Goal: Task Accomplishment & Management: Use online tool/utility

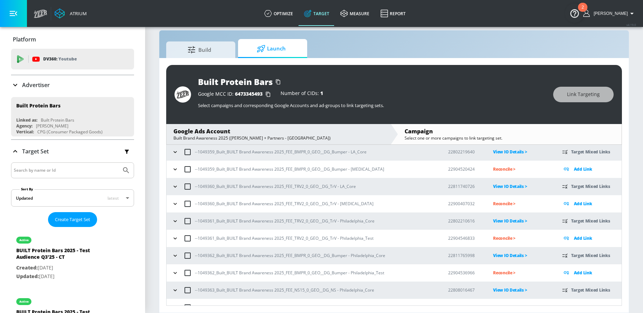
scroll to position [278, 0]
drag, startPoint x: 198, startPoint y: 171, endPoint x: 213, endPoint y: 172, distance: 15.9
click at [213, 172] on p "--1049359_Built_BUILT Brand Awareness 2025_FEE_BMPR_0_GEO__DG_Bumper - LA_Test" at bounding box center [289, 170] width 189 height 7
copy p "1049359"
click at [175, 170] on icon "button" at bounding box center [174, 170] width 3 height 2
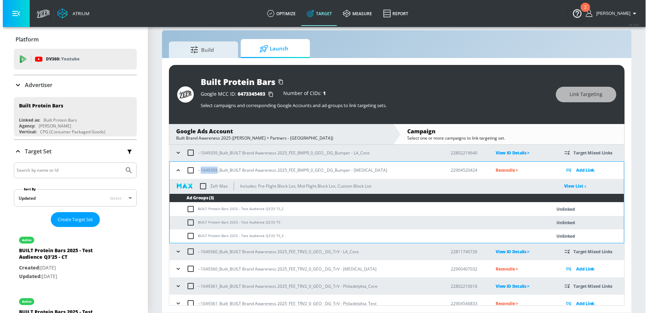
scroll to position [278, 0]
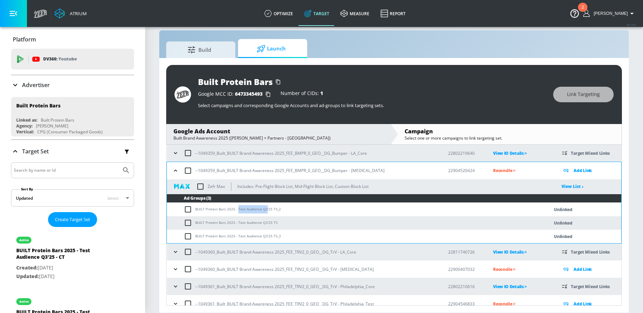
drag, startPoint x: 237, startPoint y: 209, endPoint x: 265, endPoint y: 210, distance: 27.3
click at [265, 210] on td "BUILT Protein Bars 2025 - Test Audience Q3'25 TS_2" at bounding box center [351, 209] width 368 height 13
copy td "Test Audience Q3"
click at [191, 209] on input "checkbox" at bounding box center [189, 209] width 11 height 8
checkbox input "true"
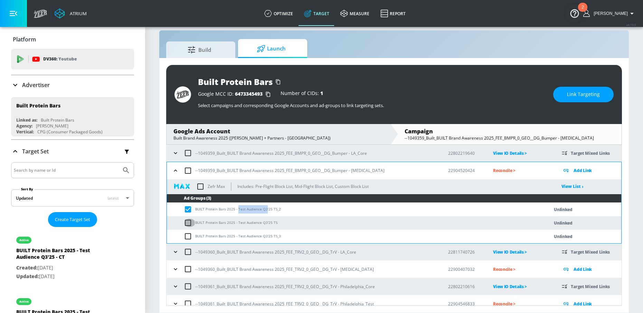
click at [189, 222] on input "checkbox" at bounding box center [189, 223] width 11 height 8
checkbox input "true"
click at [189, 232] on input "checkbox" at bounding box center [189, 236] width 11 height 8
checkbox input "true"
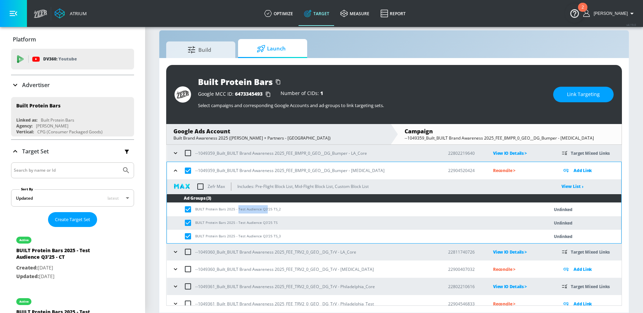
click at [562, 95] on button "Link Targeting" at bounding box center [583, 95] width 60 height 16
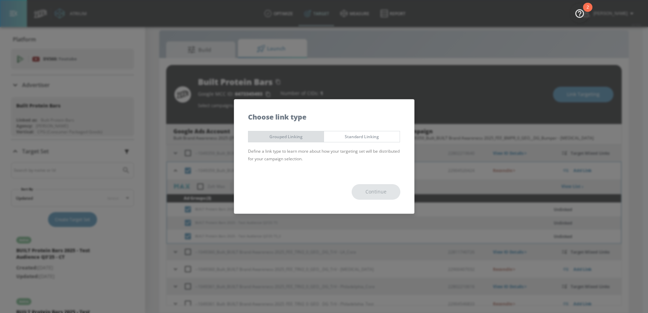
click at [273, 137] on span "Grouped Linking" at bounding box center [286, 136] width 65 height 7
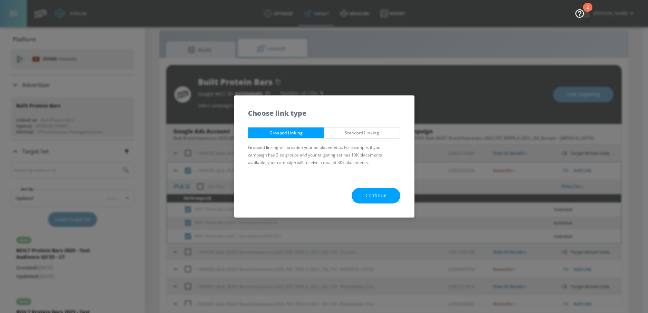
click at [397, 201] on button "Continue" at bounding box center [376, 196] width 49 height 16
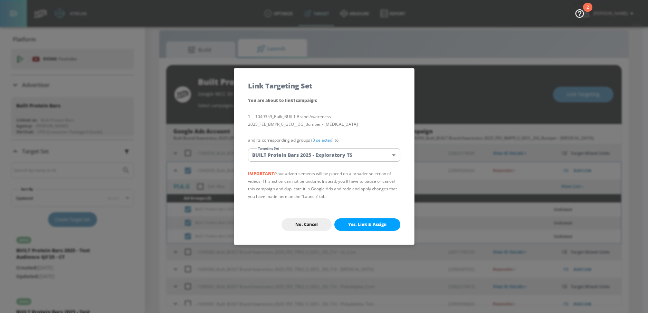
click at [299, 156] on body "Atrium optimize Target measure Report optimize Target measure Report v 4.19.0 N…" at bounding box center [324, 151] width 648 height 323
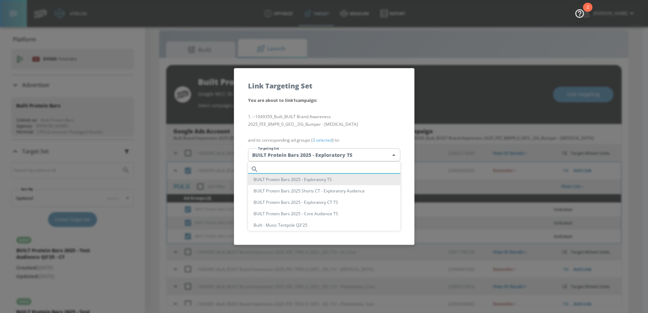
click at [282, 167] on input "text" at bounding box center [330, 168] width 139 height 9
paste input "Test Audience Q3"
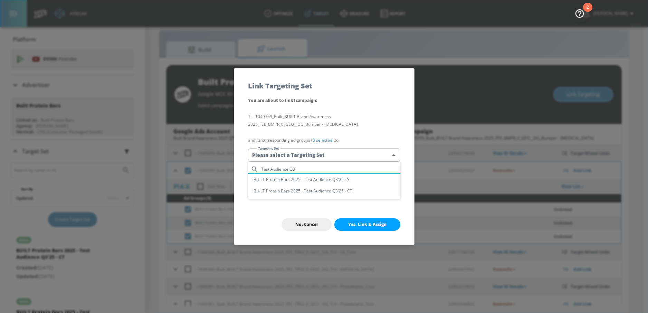
type input "Test Audience Q3"
click at [327, 179] on li "BUILT Protein Bars 2025 - Test Audience Q3'25 TS" at bounding box center [324, 179] width 152 height 11
type input "298f714b-2be3-4a57-8861-2507fcab389d"
click at [358, 227] on span "Yes, Link & Assign" at bounding box center [367, 225] width 38 height 6
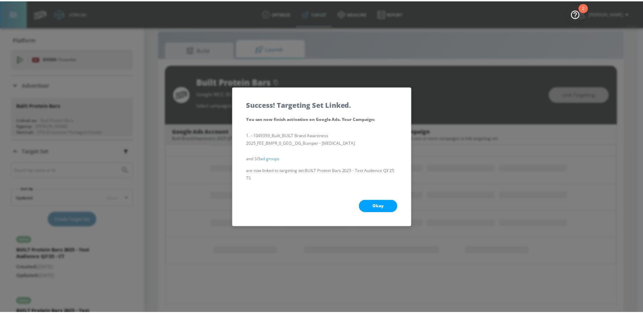
scroll to position [88, 0]
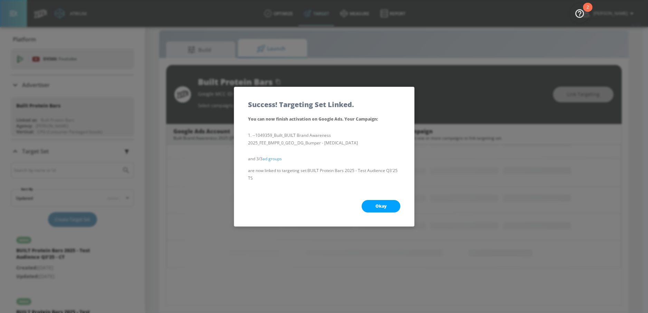
click at [371, 209] on button "Okay" at bounding box center [381, 206] width 39 height 12
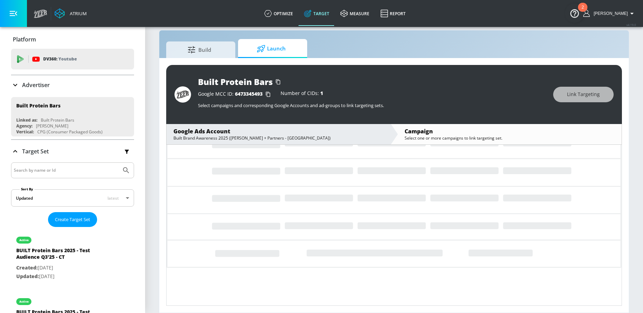
scroll to position [278, 0]
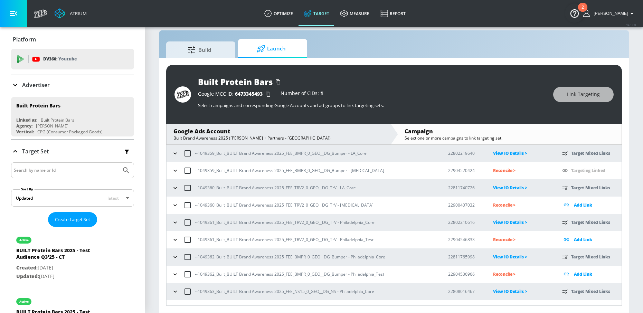
click at [176, 172] on icon "button" at bounding box center [175, 170] width 7 height 7
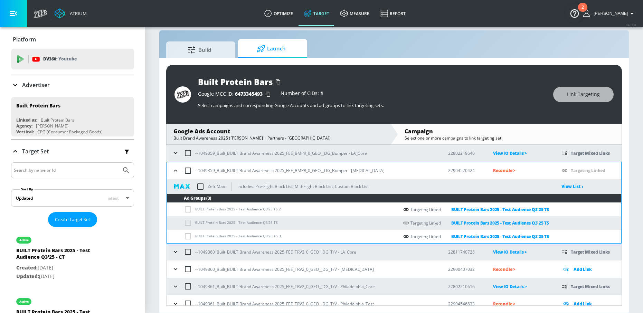
scroll to position [277, 0]
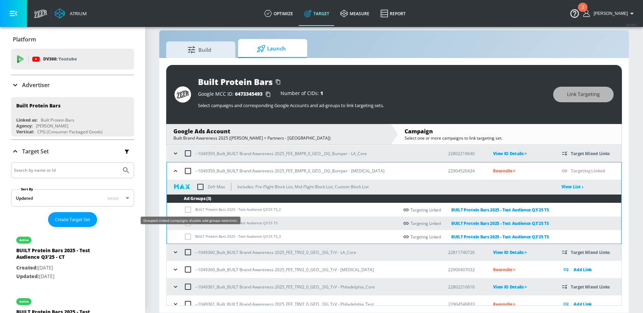
click at [187, 209] on span at bounding box center [189, 209] width 11 height 5
click at [174, 170] on icon "button" at bounding box center [175, 171] width 7 height 7
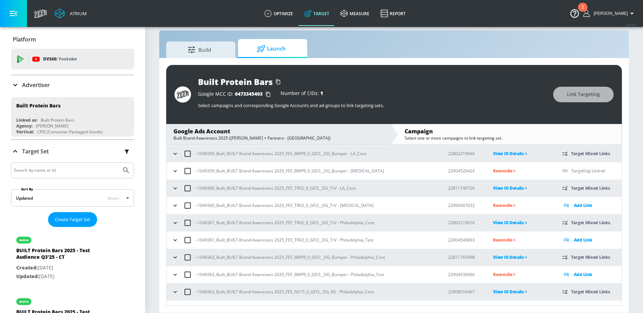
click at [178, 170] on icon "button" at bounding box center [175, 171] width 7 height 7
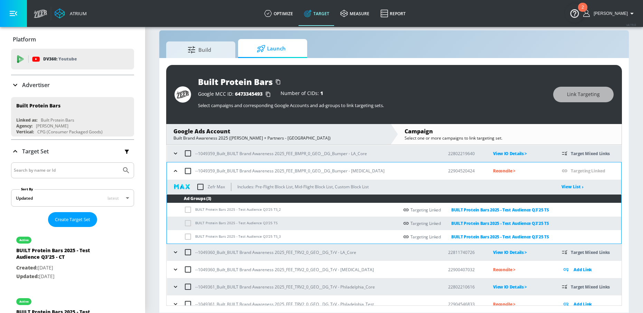
click at [177, 170] on icon "button" at bounding box center [175, 171] width 7 height 7
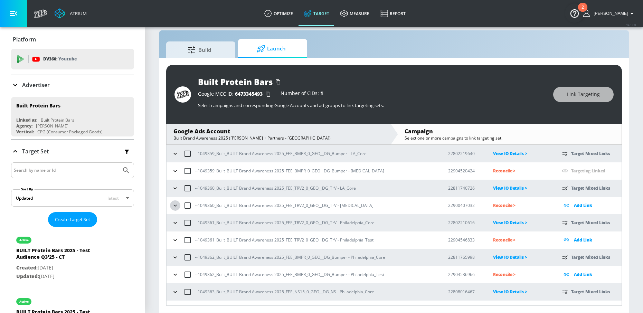
click at [176, 203] on icon "button" at bounding box center [175, 205] width 7 height 7
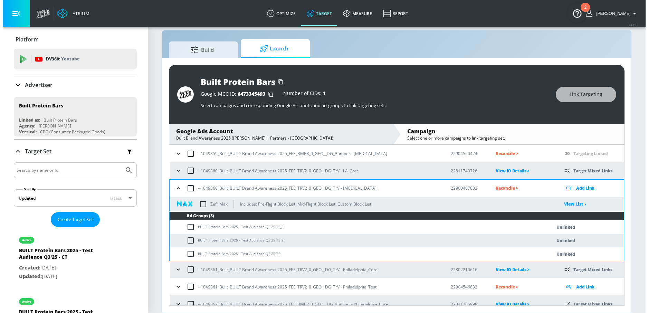
scroll to position [315, 0]
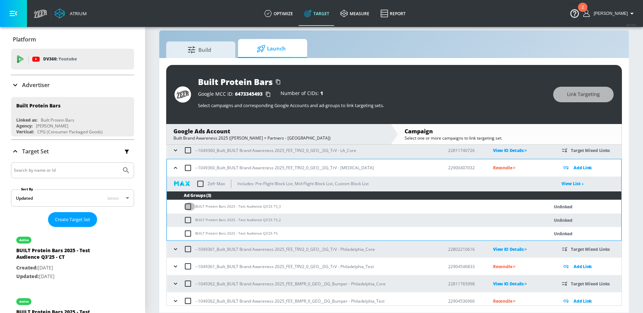
click at [191, 205] on input "checkbox" at bounding box center [189, 206] width 11 height 8
checkbox input "true"
click at [189, 217] on input "checkbox" at bounding box center [189, 220] width 11 height 8
checkbox input "true"
click at [189, 231] on input "checkbox" at bounding box center [189, 233] width 11 height 8
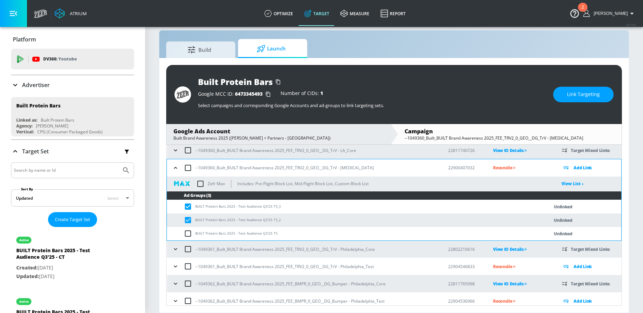
checkbox input "true"
click at [562, 91] on button "Link Targeting" at bounding box center [583, 95] width 60 height 16
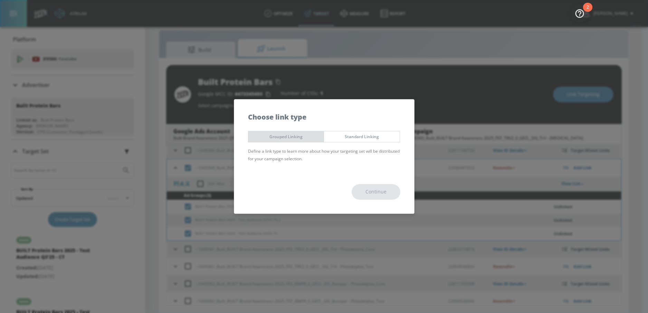
click at [296, 135] on span "Grouped Linking" at bounding box center [286, 136] width 65 height 7
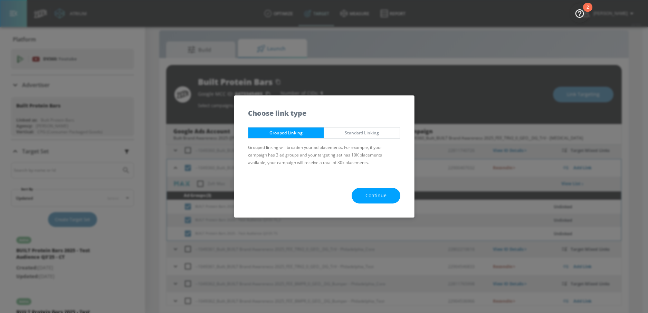
click at [359, 196] on button "Continue" at bounding box center [376, 196] width 49 height 16
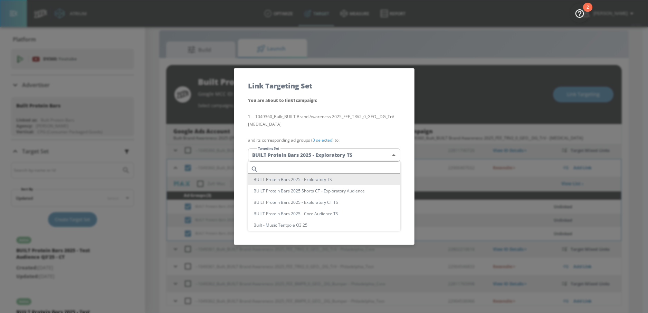
click at [302, 150] on body "Atrium optimize Target measure Report optimize Target measure Report v 4.19.0 N…" at bounding box center [324, 151] width 648 height 323
click at [291, 172] on input "text" at bounding box center [330, 168] width 139 height 9
paste input "Test Audience Q3"
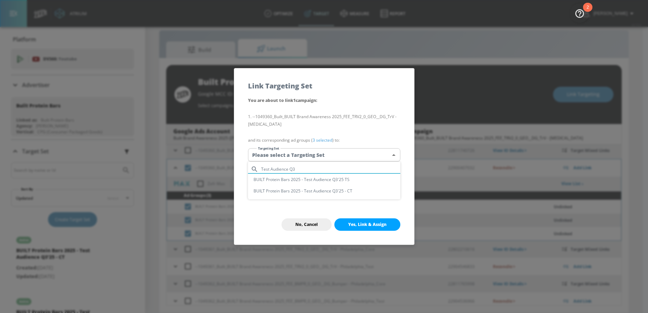
type input "Test Audience Q3"
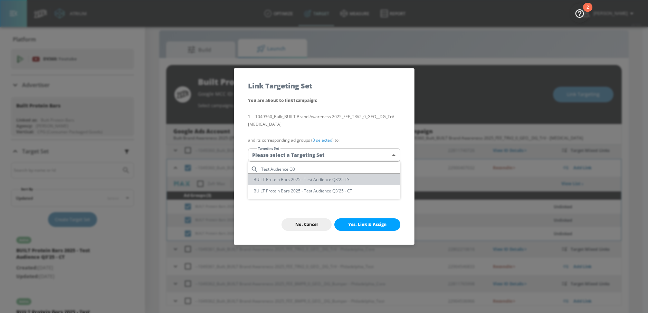
click at [320, 179] on li "BUILT Protein Bars 2025 - Test Audience Q3'25 TS" at bounding box center [324, 179] width 152 height 11
type input "298f714b-2be3-4a57-8861-2507fcab389d"
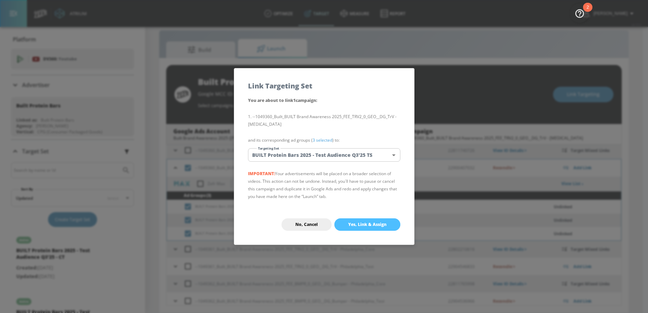
click at [368, 226] on span "Yes, Link & Assign" at bounding box center [367, 225] width 38 height 6
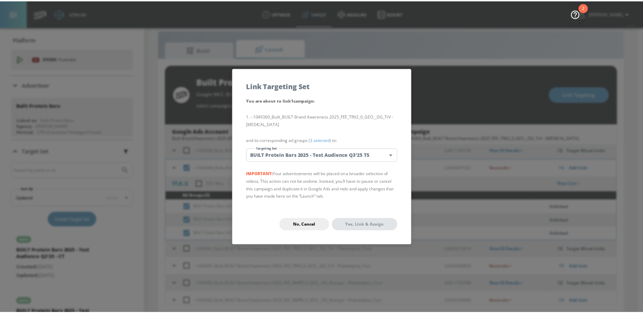
scroll to position [88, 0]
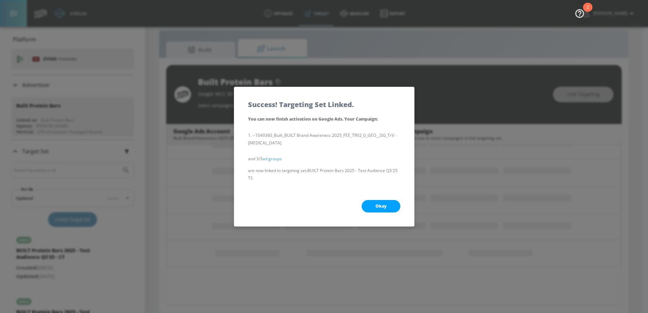
click at [369, 203] on button "Okay" at bounding box center [381, 206] width 39 height 12
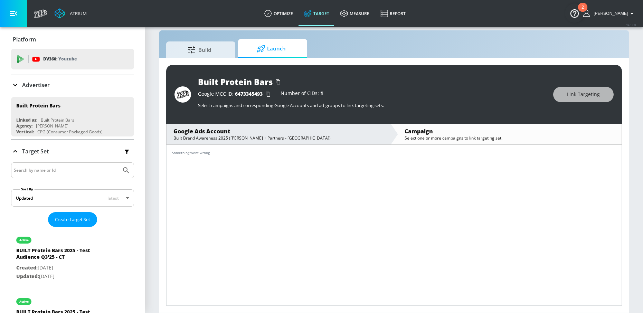
scroll to position [0, 0]
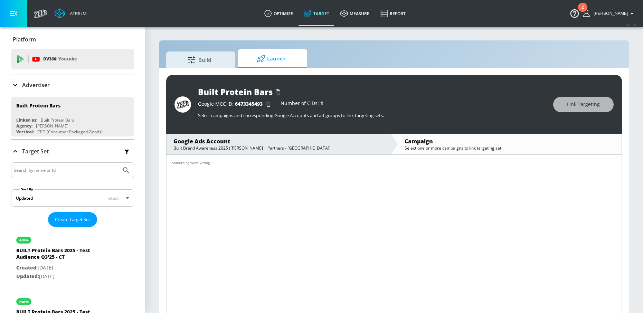
scroll to position [10, 0]
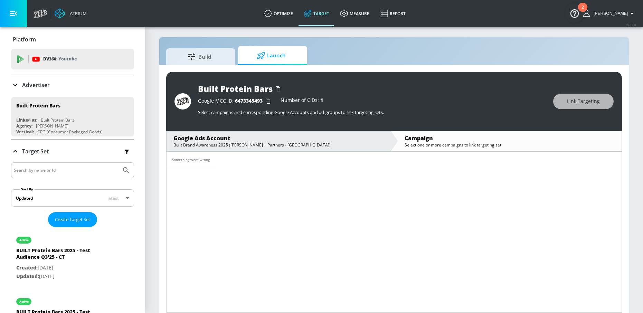
scroll to position [10, 0]
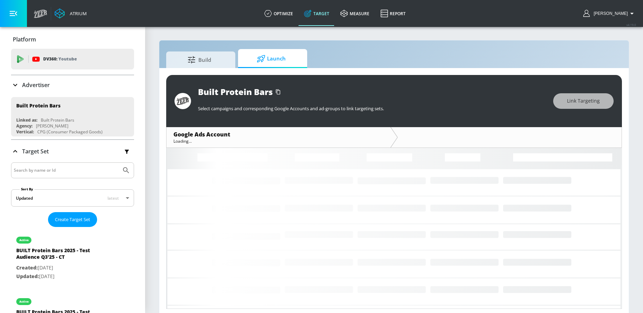
scroll to position [3, 0]
